Goal: Task Accomplishment & Management: Manage account settings

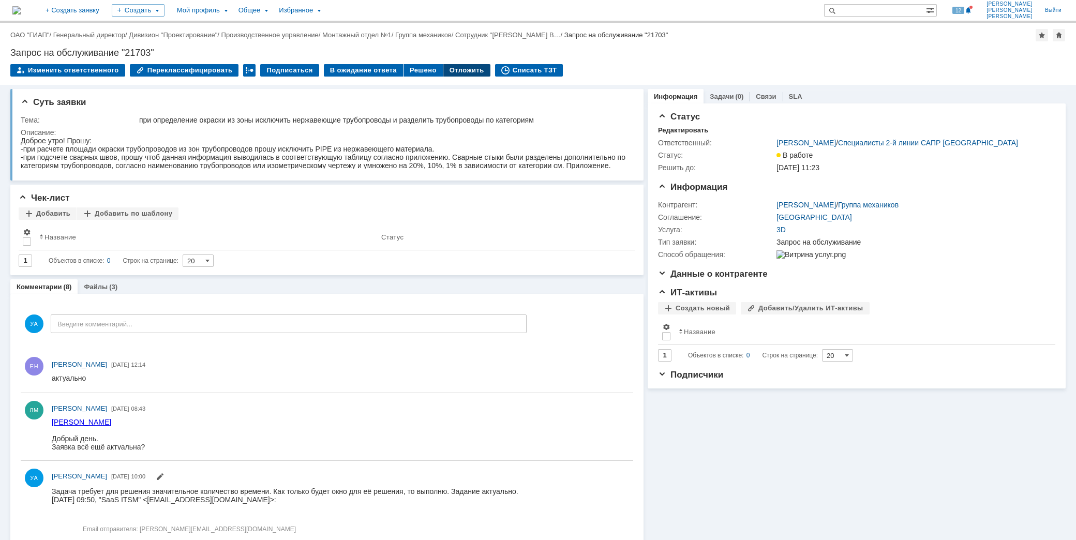
click at [451, 70] on div "Отложить" at bounding box center [466, 70] width 47 height 12
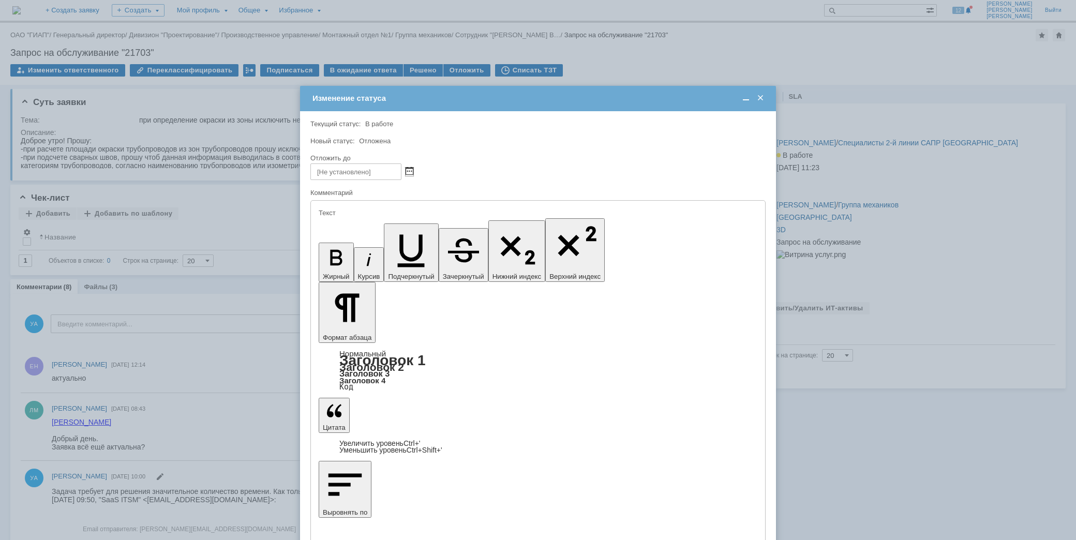
click at [412, 168] on span at bounding box center [410, 172] width 8 height 8
click at [399, 191] on div at bounding box center [398, 194] width 7 height 7
click at [357, 211] on div "1" at bounding box center [356, 212] width 10 height 9
type input "01.10.2025 09:30"
